Goal: Check status: Check status

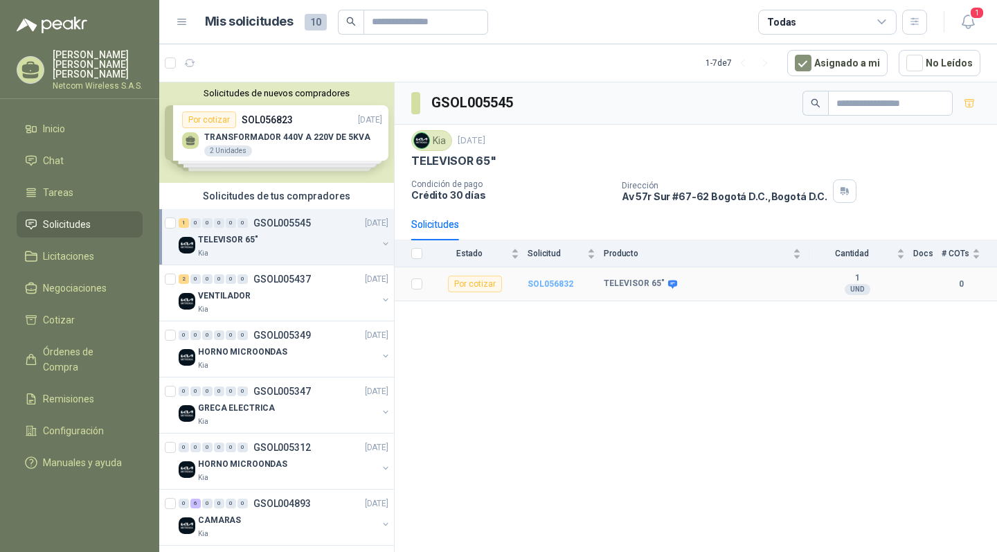
click at [554, 280] on b "SOL056832" at bounding box center [550, 284] width 46 height 10
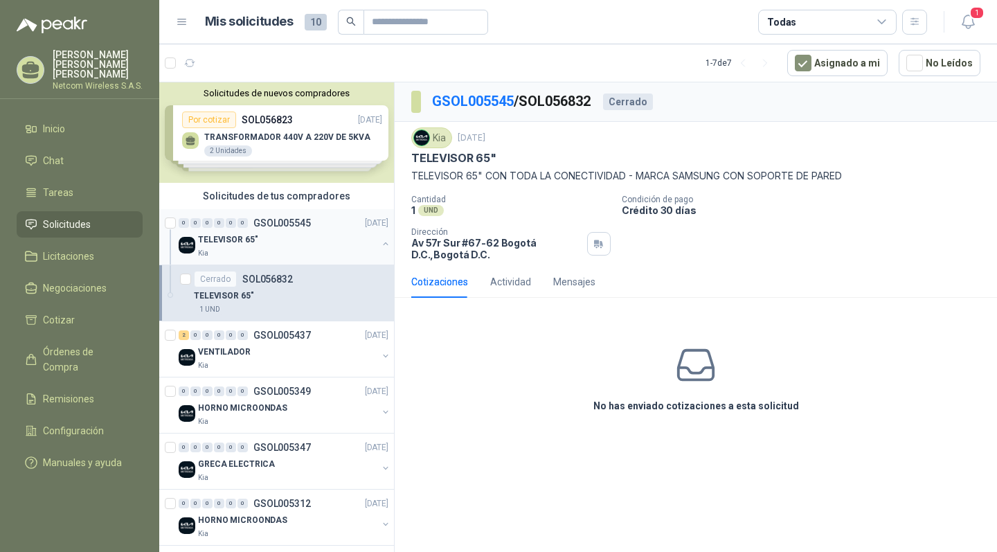
click at [317, 248] on div "Kia" at bounding box center [287, 253] width 179 height 11
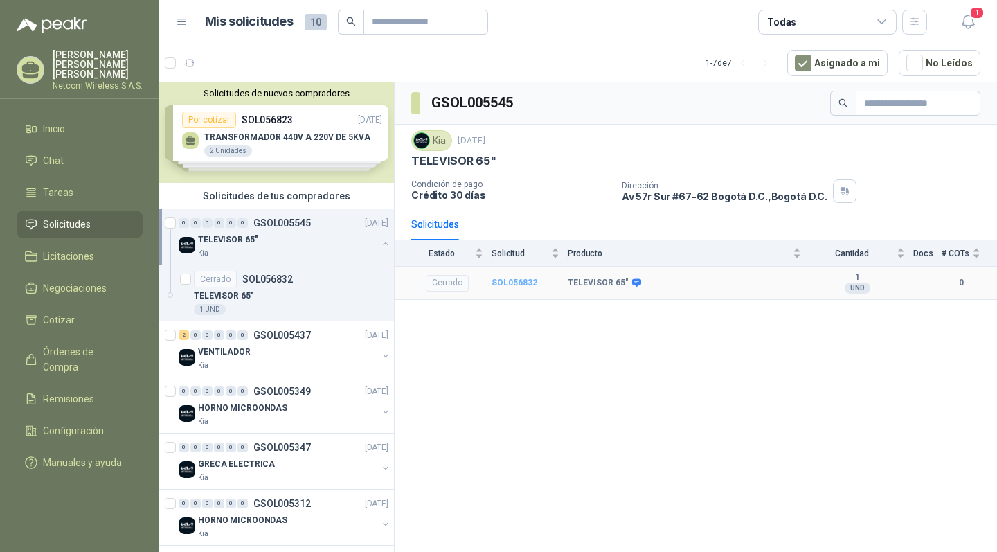
click at [519, 282] on b "SOL056832" at bounding box center [514, 282] width 46 height 10
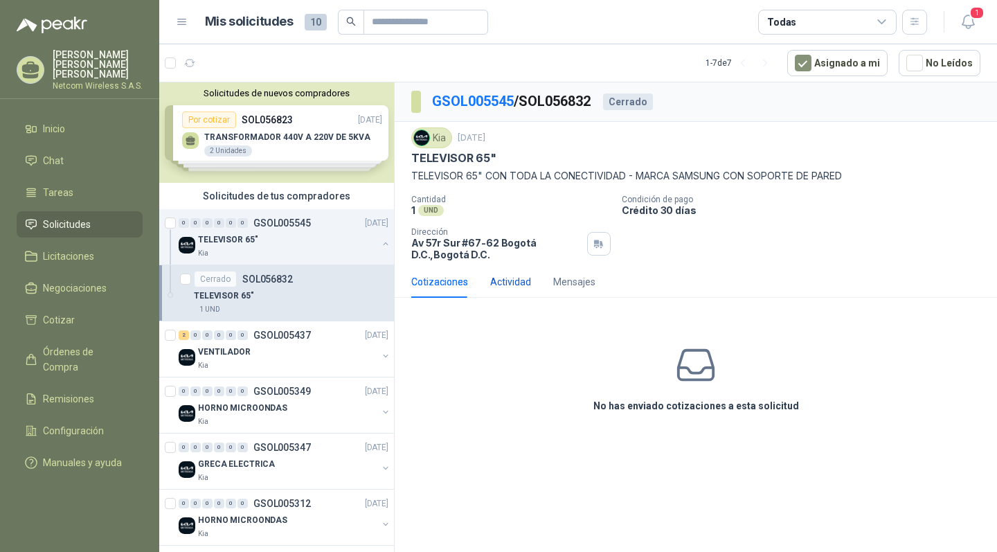
click at [520, 287] on div "Actividad" at bounding box center [510, 281] width 41 height 15
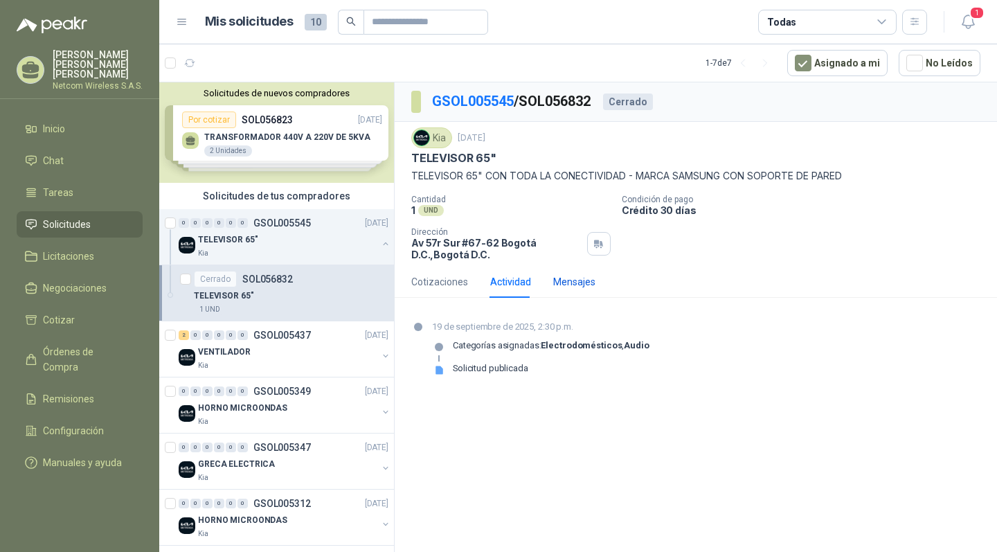
click at [584, 284] on div "Mensajes" at bounding box center [574, 281] width 42 height 15
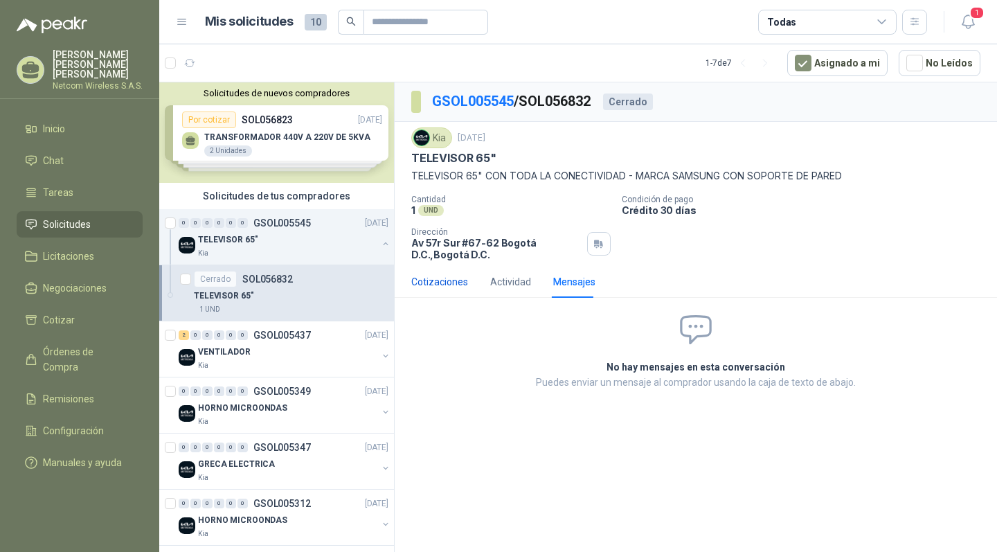
click at [449, 275] on div "Cotizaciones" at bounding box center [439, 281] width 57 height 15
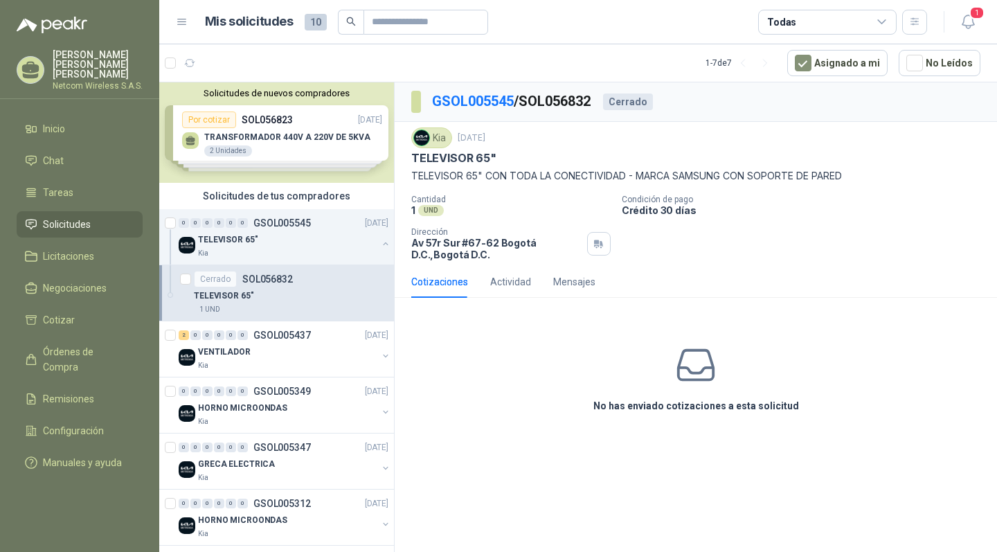
click at [693, 364] on icon at bounding box center [696, 365] width 44 height 44
